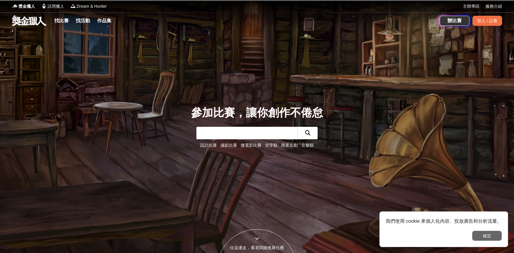
click at [481, 234] on button "確定" at bounding box center [487, 236] width 30 height 10
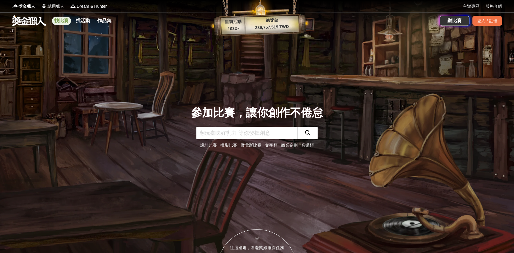
click at [57, 23] on link "找比賽" at bounding box center [61, 21] width 19 height 8
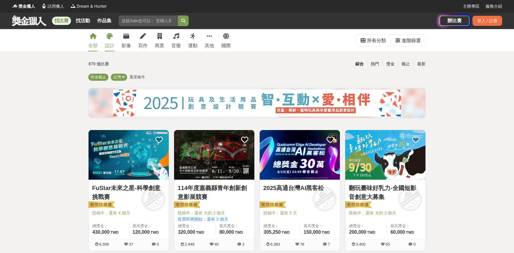
click at [106, 41] on link "設計" at bounding box center [110, 40] width 10 height 22
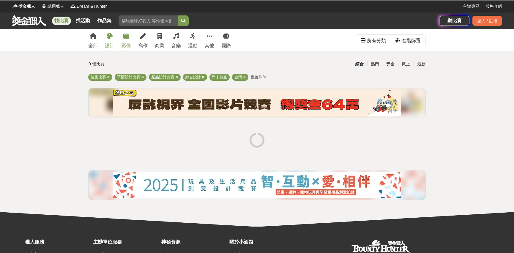
click at [127, 39] on icon at bounding box center [126, 36] width 6 height 6
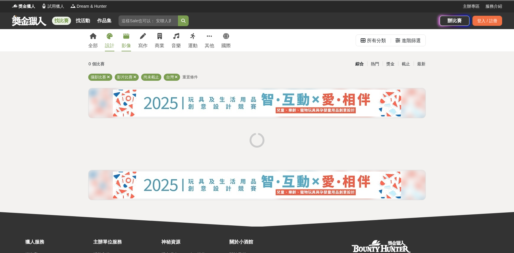
click at [112, 38] on icon at bounding box center [110, 36] width 6 height 6
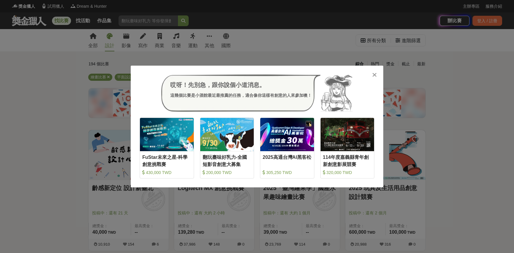
click at [374, 73] on icon at bounding box center [375, 75] width 4 height 6
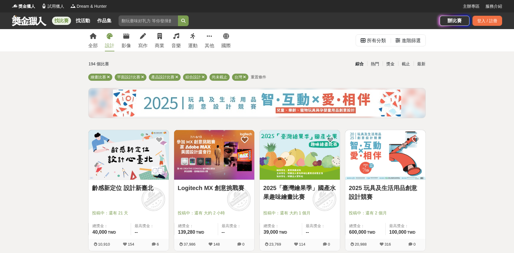
scroll to position [27, 0]
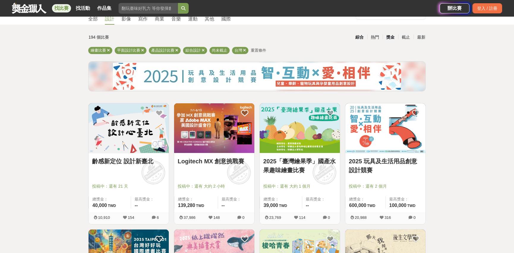
click at [390, 35] on div "獎金" at bounding box center [390, 37] width 15 height 10
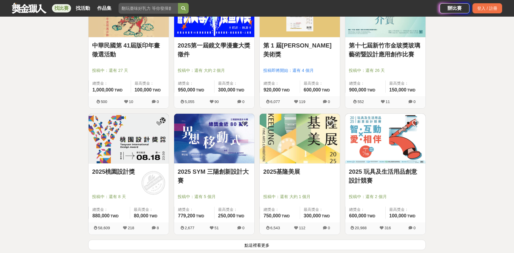
scroll to position [676, 0]
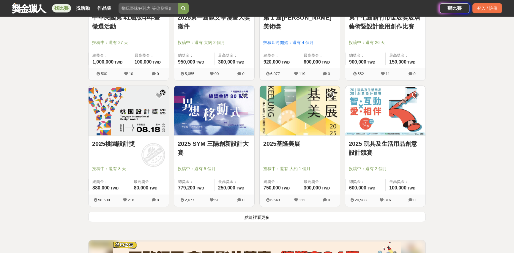
click at [260, 216] on button "點這裡看更多" at bounding box center [257, 217] width 338 height 10
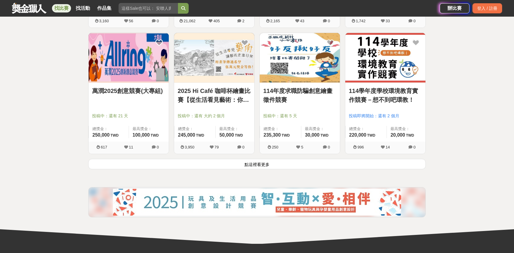
scroll to position [1514, 0]
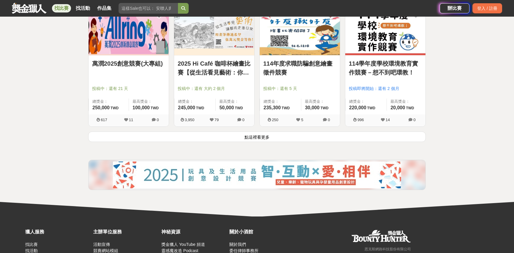
click at [261, 135] on button "點這裡看更多" at bounding box center [257, 137] width 338 height 10
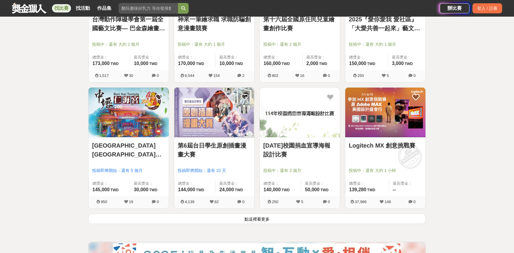
scroll to position [2189, 0]
click at [253, 219] on button "點這裡看更多" at bounding box center [257, 219] width 338 height 10
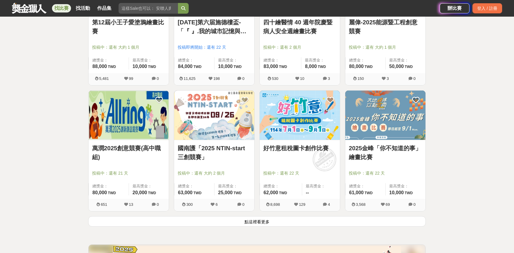
scroll to position [2946, 0]
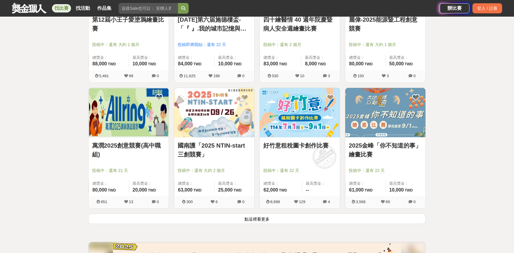
drag, startPoint x: 257, startPoint y: 219, endPoint x: 252, endPoint y: 223, distance: 5.9
click at [256, 220] on button "點這裡看更多" at bounding box center [257, 219] width 338 height 10
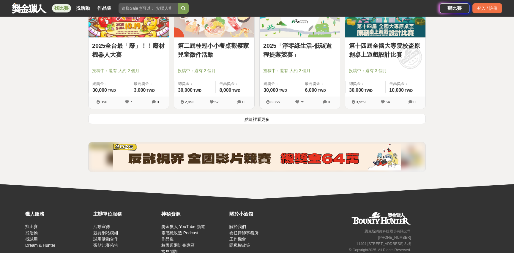
scroll to position [3811, 0]
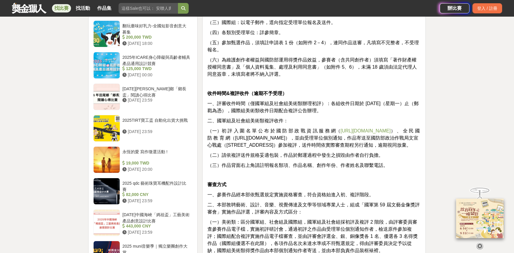
scroll to position [541, 0]
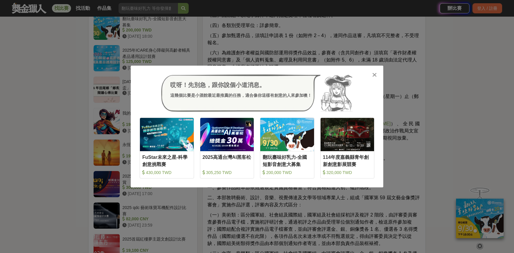
click at [375, 74] on icon at bounding box center [375, 75] width 4 height 6
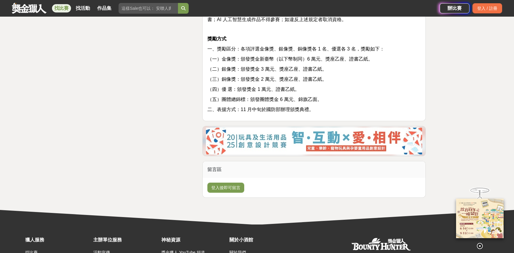
scroll to position [919, 0]
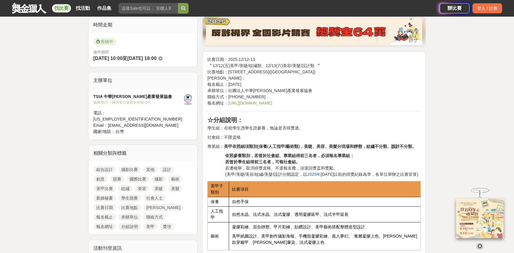
scroll to position [162, 0]
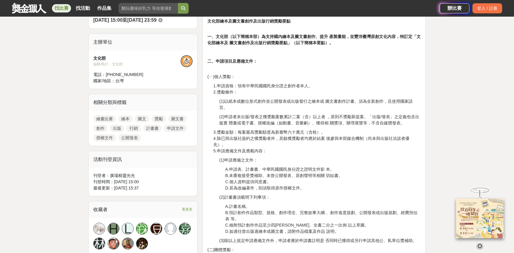
scroll to position [189, 0]
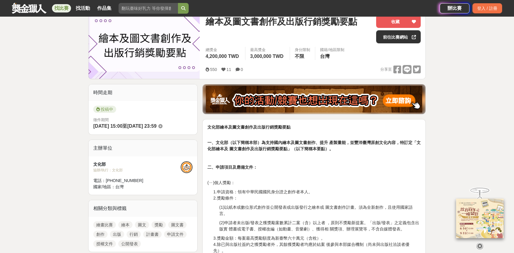
scroll to position [54, 0]
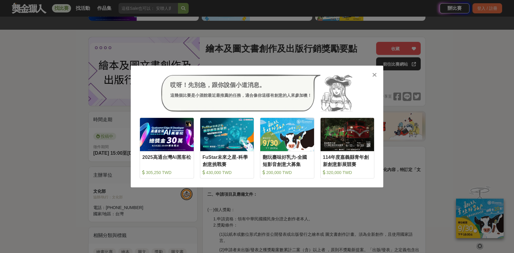
click at [375, 76] on icon at bounding box center [375, 75] width 4 height 6
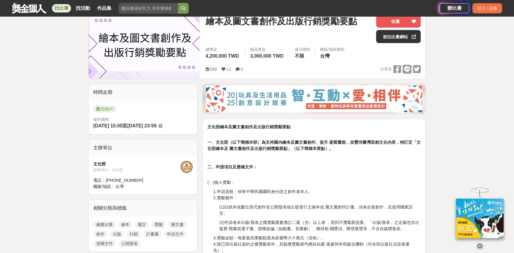
scroll to position [81, 0]
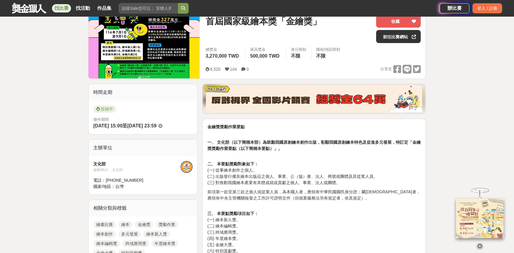
scroll to position [81, 0]
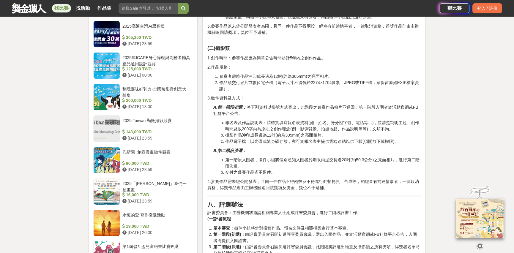
scroll to position [649, 0]
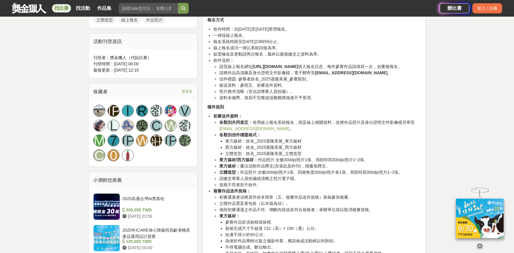
scroll to position [351, 0]
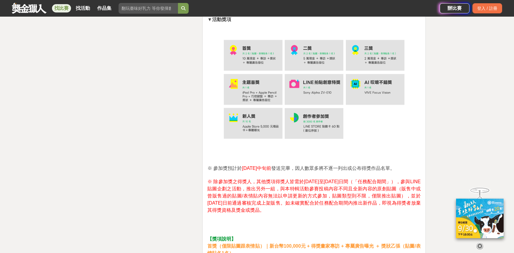
scroll to position [1270, 0]
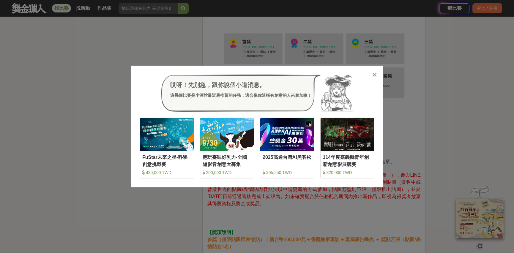
click at [375, 75] on icon at bounding box center [375, 75] width 4 height 6
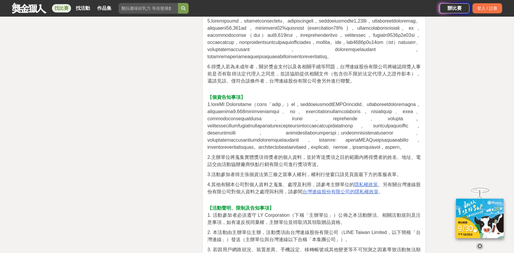
scroll to position [134, 0]
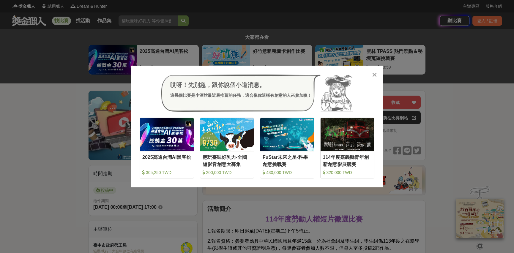
click at [374, 75] on icon at bounding box center [375, 75] width 4 height 6
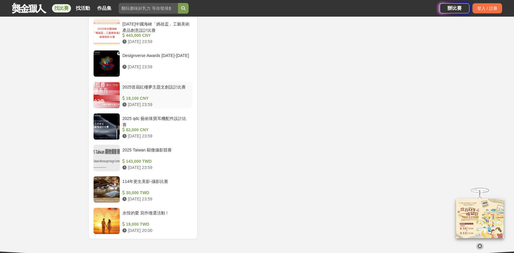
scroll to position [703, 0]
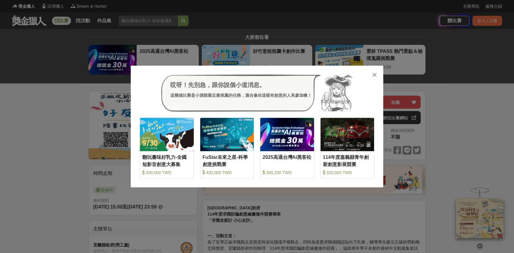
click at [376, 75] on icon at bounding box center [375, 75] width 4 height 6
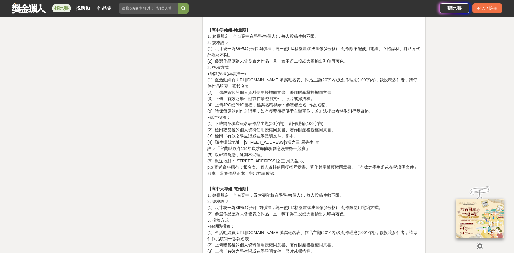
scroll to position [946, 0]
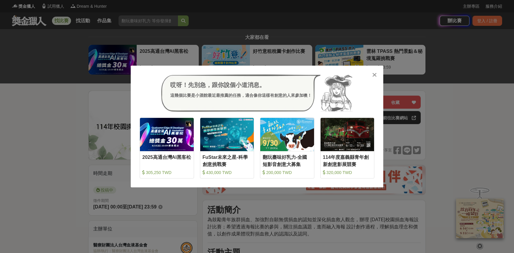
click at [373, 76] on icon at bounding box center [375, 75] width 4 height 6
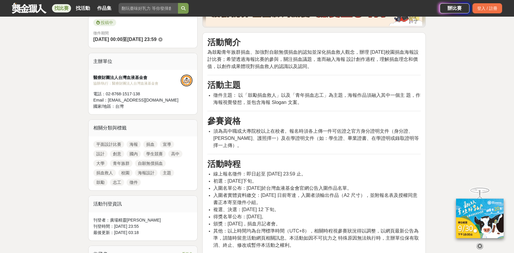
scroll to position [162, 0]
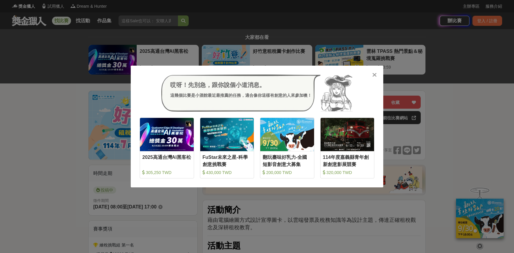
click at [373, 74] on icon at bounding box center [375, 75] width 4 height 6
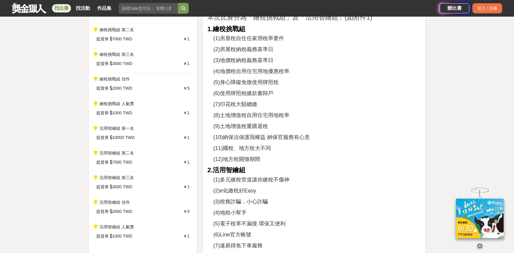
scroll to position [216, 0]
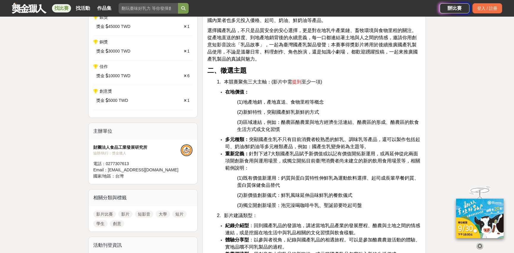
scroll to position [216, 0]
